Goal: Communication & Community: Connect with others

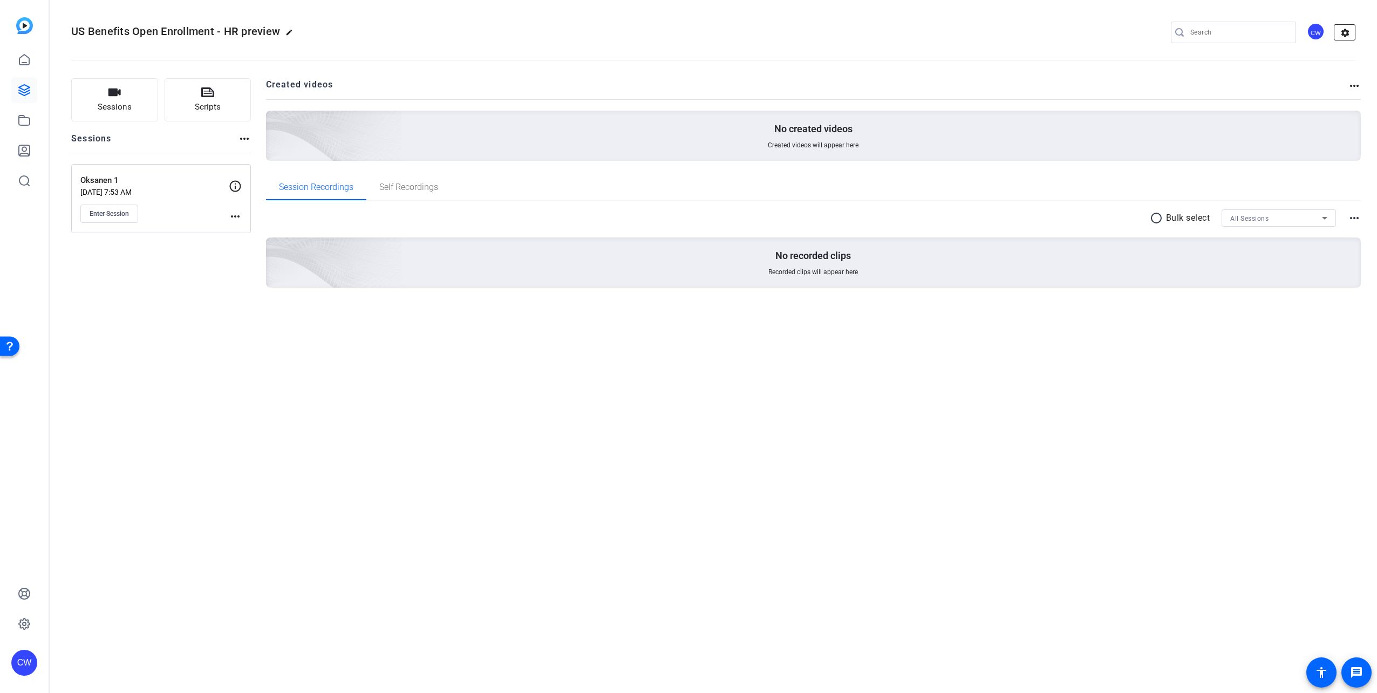
click at [1339, 33] on mat-icon "settings" at bounding box center [1345, 33] width 22 height 16
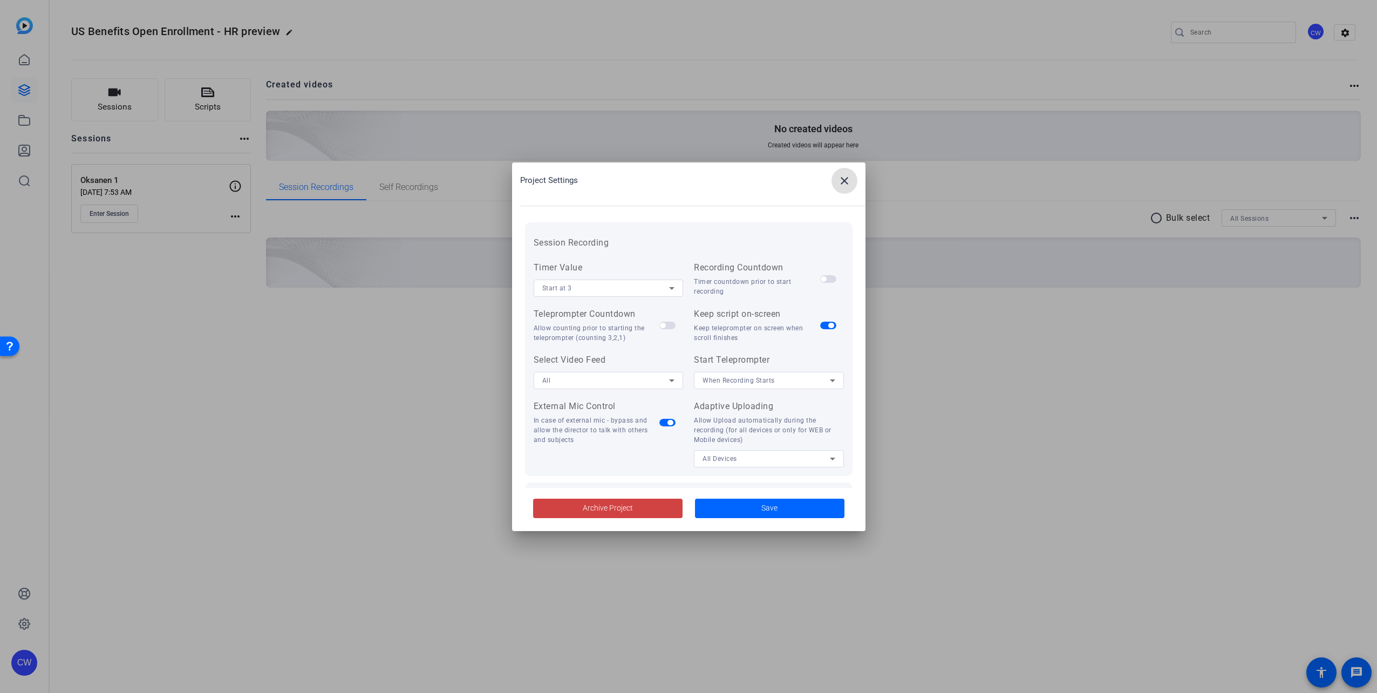
scroll to position [223, 0]
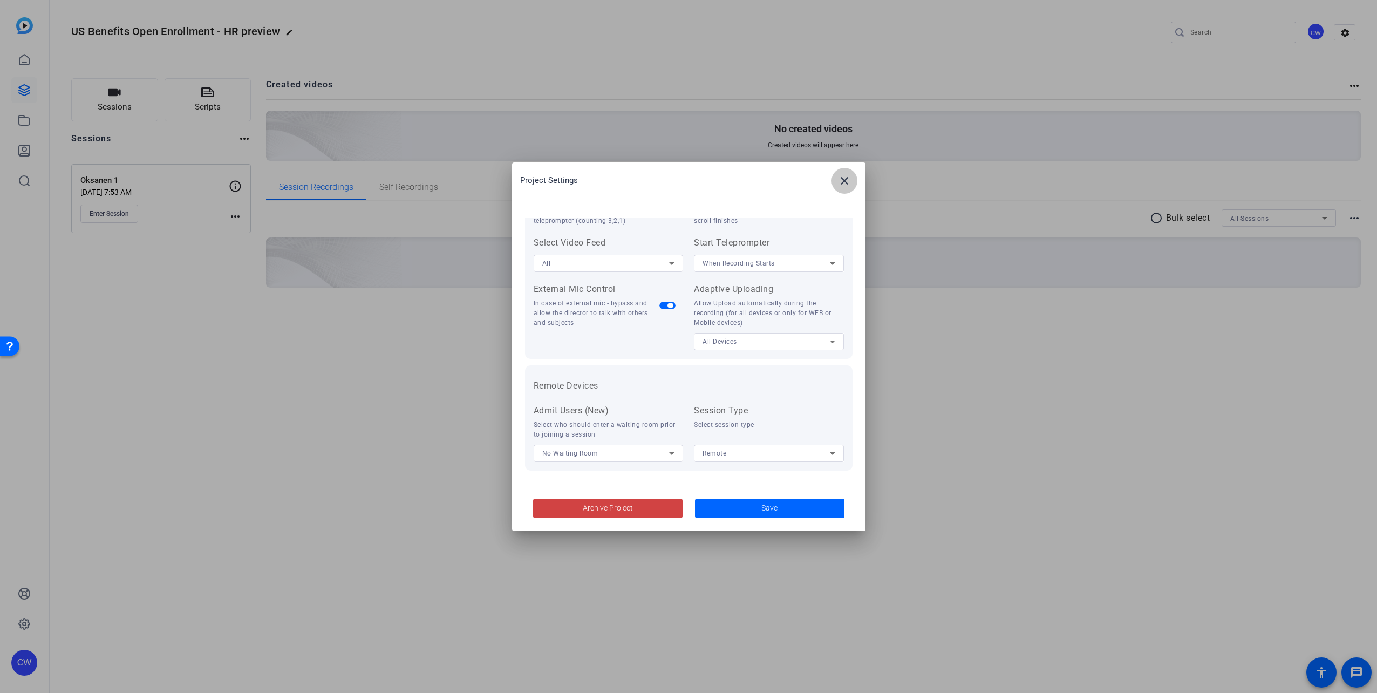
click at [845, 187] on mat-icon "close" at bounding box center [844, 180] width 13 height 13
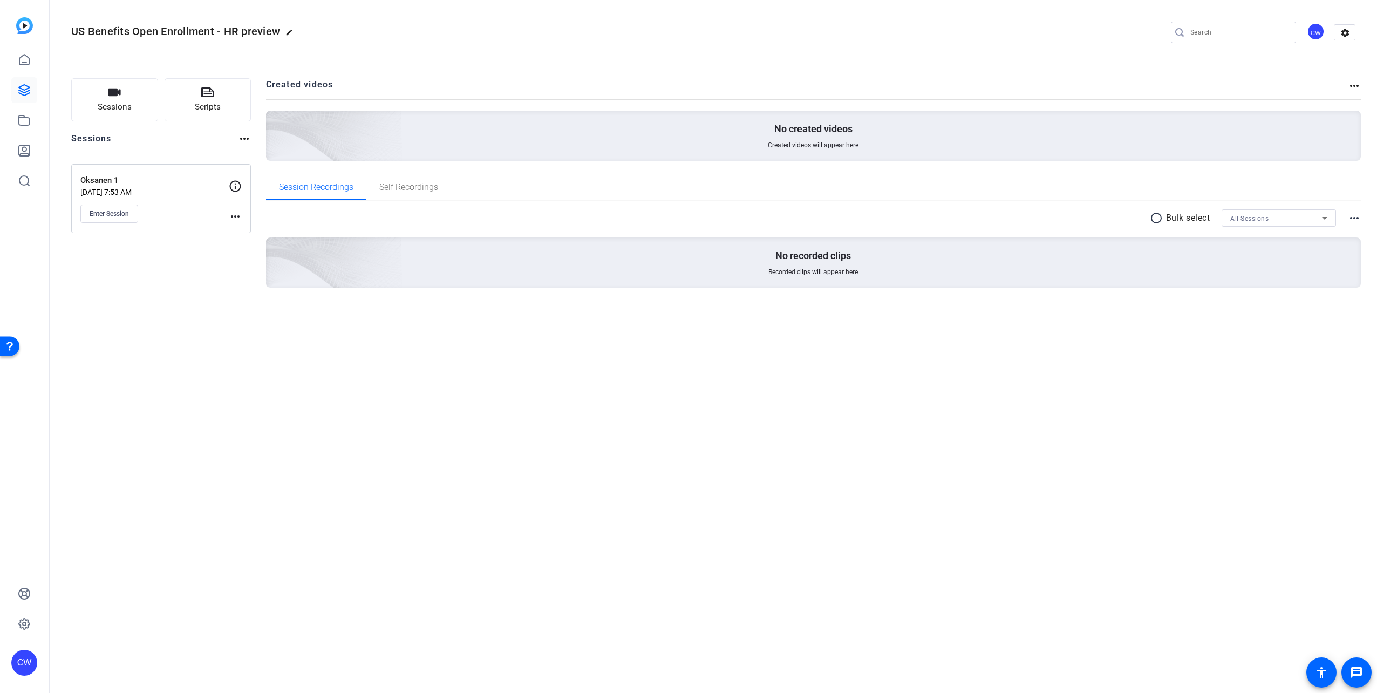
click at [235, 216] on mat-icon "more_horiz" at bounding box center [235, 216] width 13 height 13
click at [97, 217] on div at bounding box center [688, 346] width 1377 height 693
click at [101, 212] on span "Enter Session" at bounding box center [109, 213] width 39 height 9
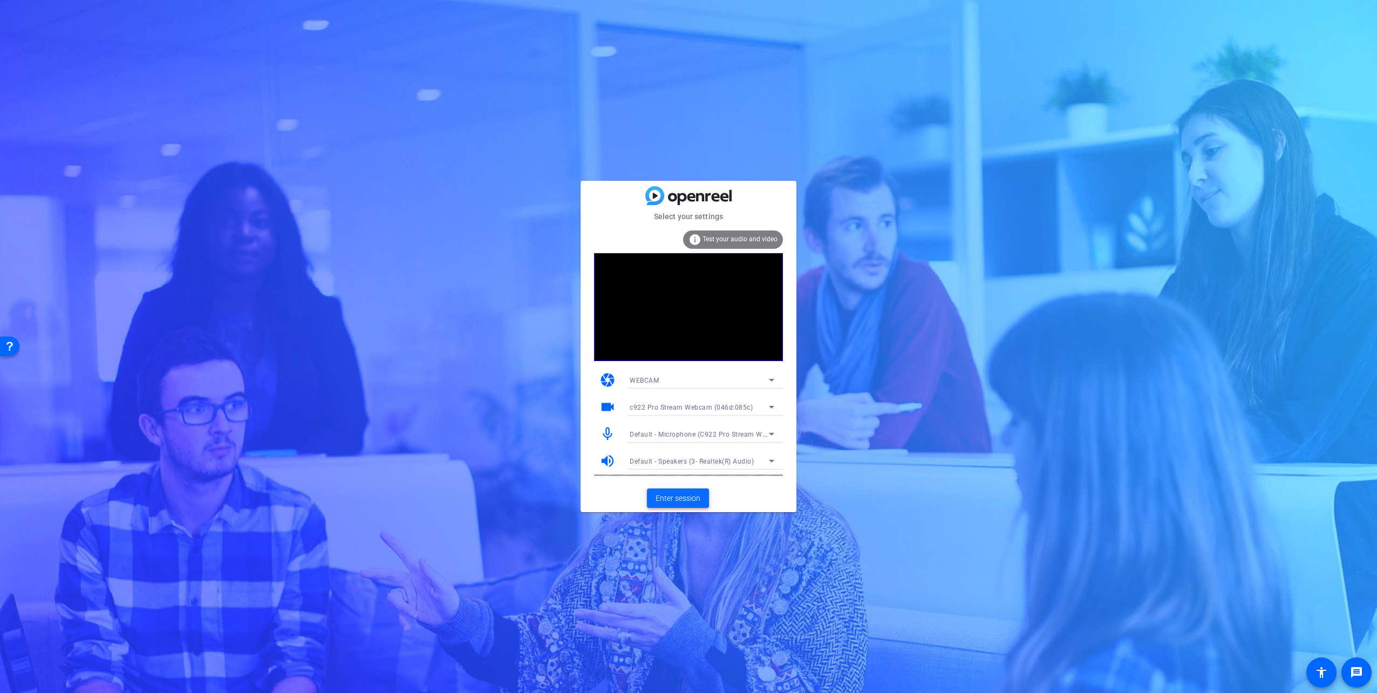
click at [674, 496] on span "Enter session" at bounding box center [677, 498] width 45 height 11
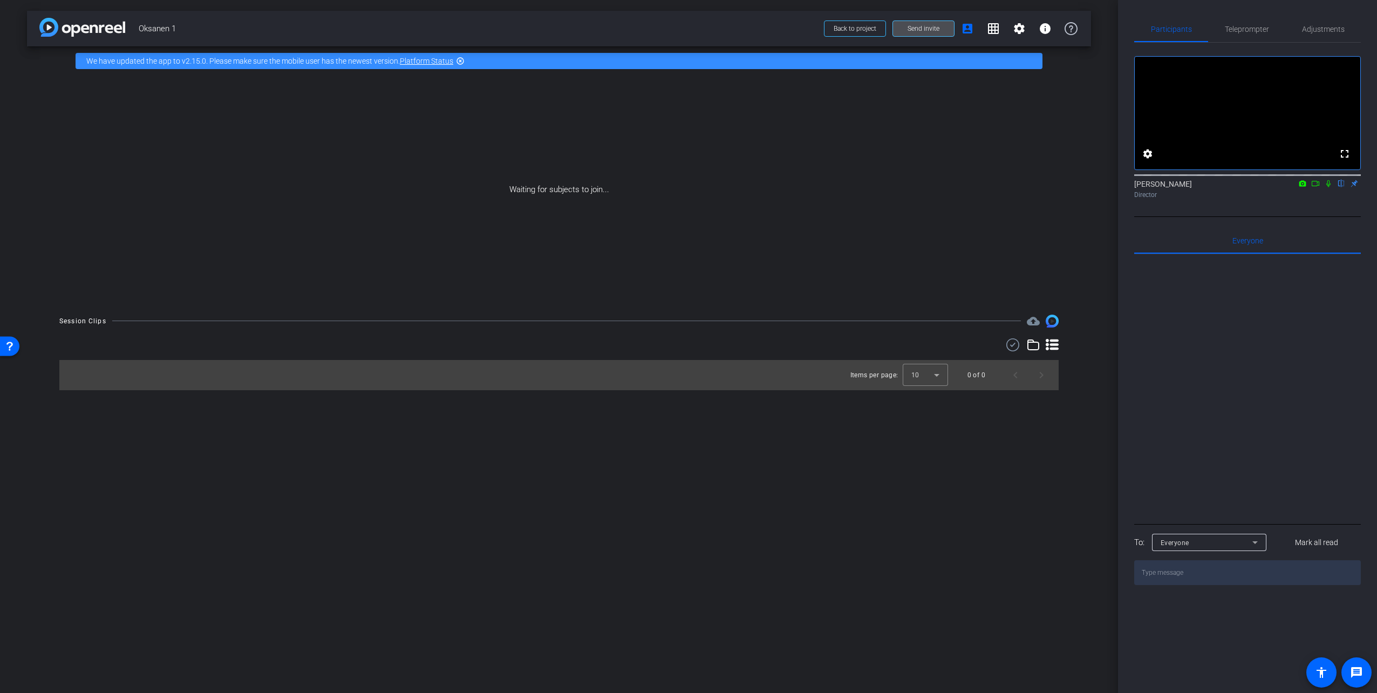
click at [920, 28] on span "Send invite" at bounding box center [923, 28] width 32 height 9
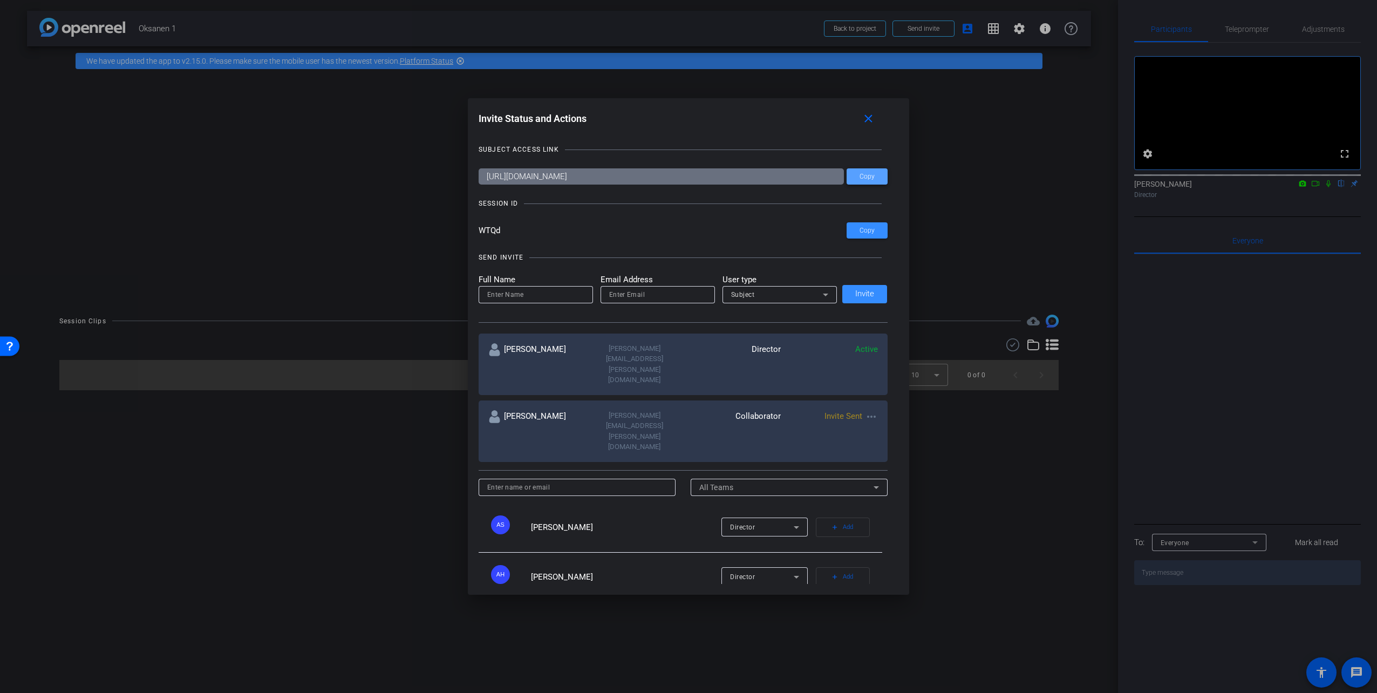
click at [868, 178] on span "Copy" at bounding box center [866, 177] width 15 height 8
click at [870, 121] on mat-icon "close" at bounding box center [868, 118] width 13 height 13
